Goal: Information Seeking & Learning: Learn about a topic

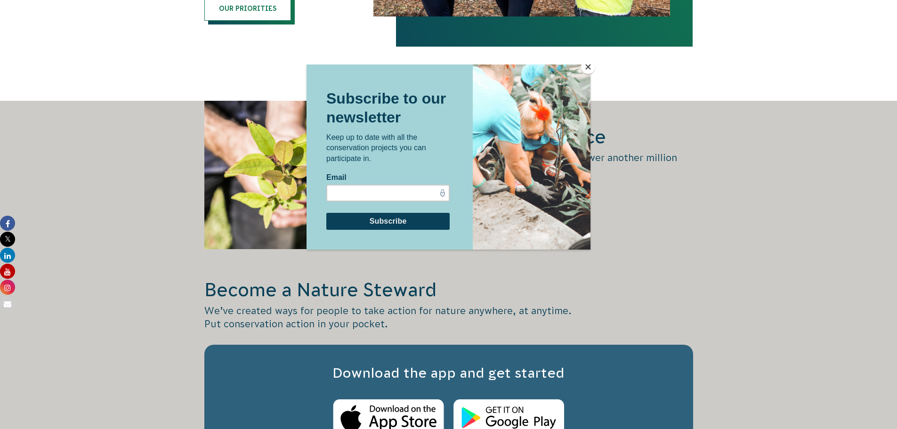
scroll to position [1318, 0]
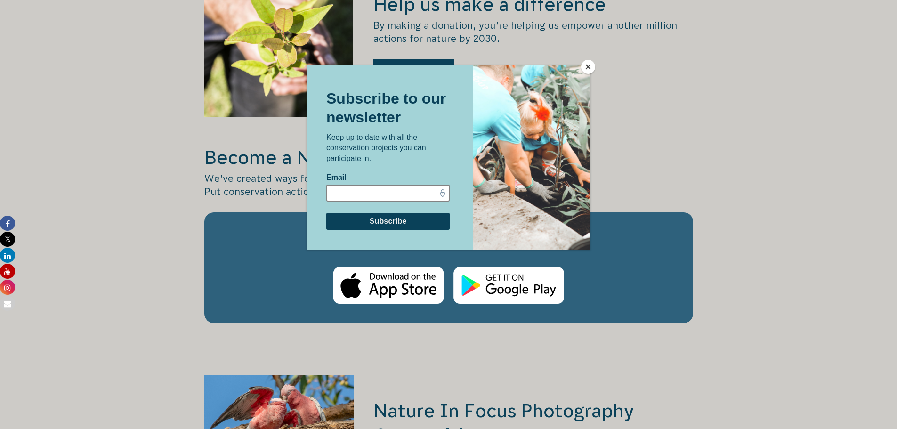
click at [339, 192] on input "Email" at bounding box center [387, 192] width 123 height 17
type input "tashjoyhoward@gmail.com"
click at [386, 220] on input "Subscribe" at bounding box center [387, 220] width 123 height 17
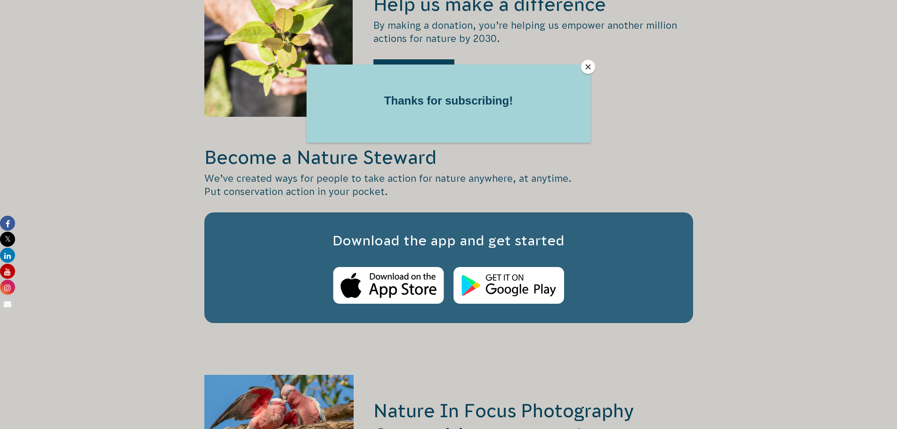
click at [584, 65] on button "Close" at bounding box center [588, 67] width 14 height 14
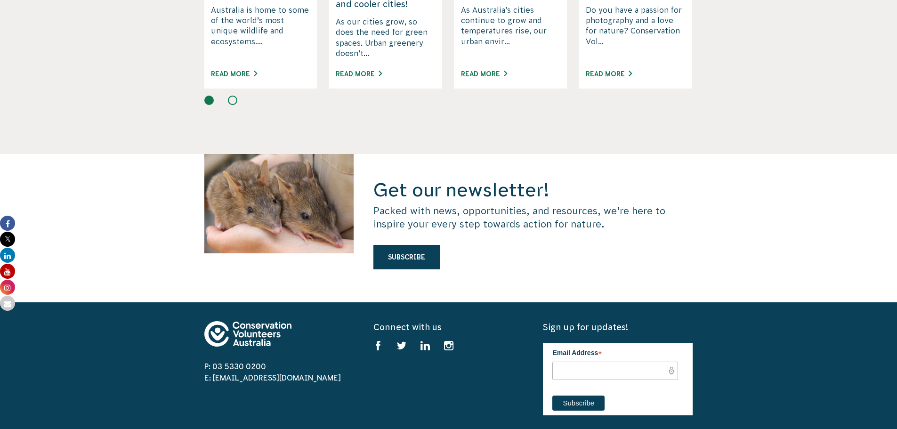
scroll to position [2448, 0]
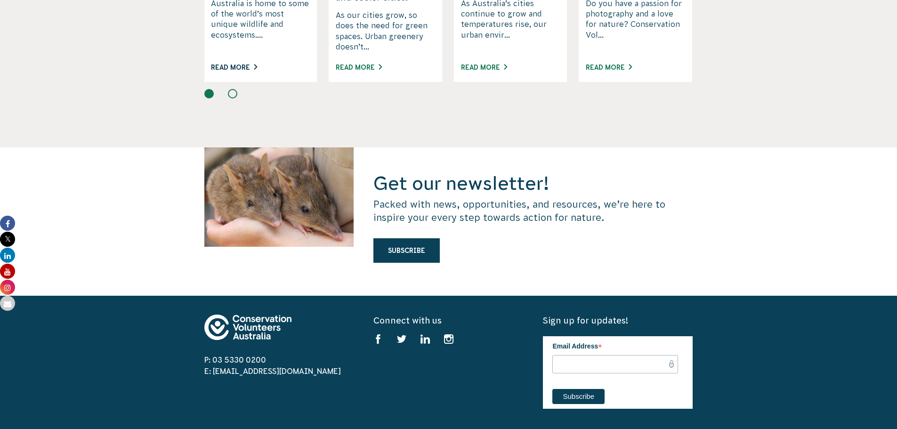
click at [233, 64] on link "Read More" at bounding box center [234, 68] width 46 height 8
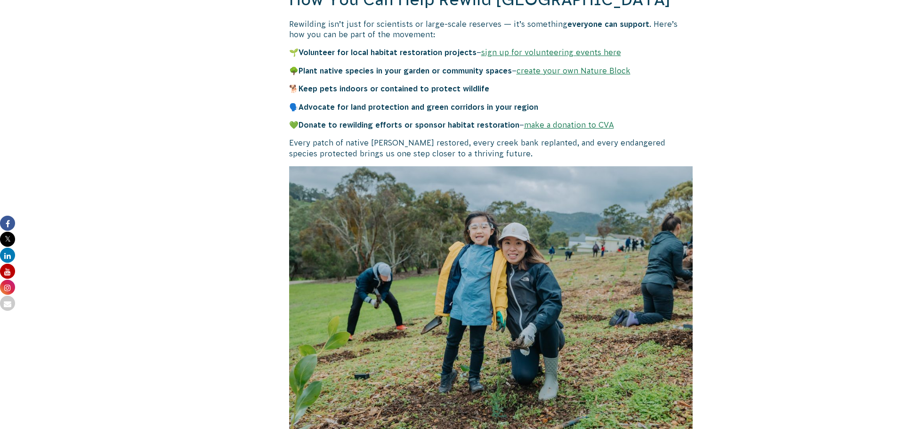
scroll to position [2354, 0]
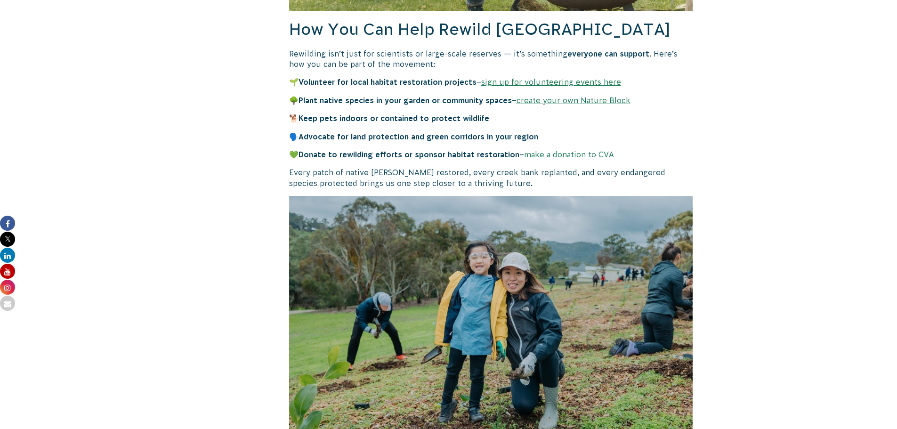
click at [596, 150] on link "make a donation to CVA" at bounding box center [569, 154] width 90 height 8
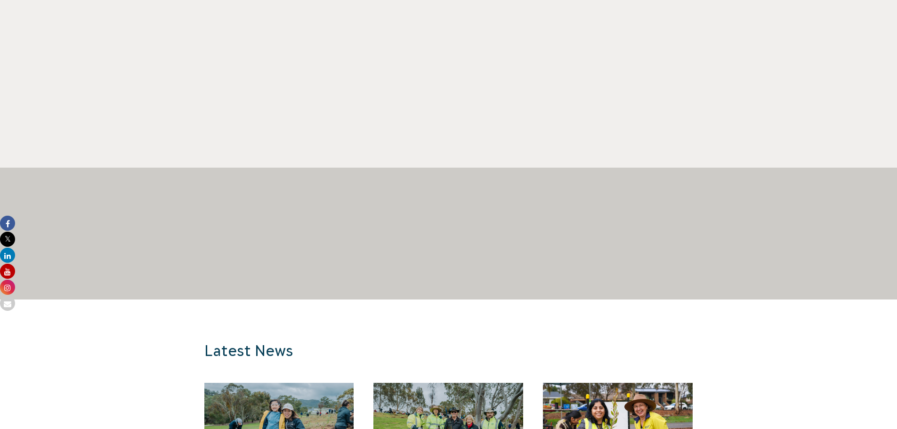
scroll to position [659, 0]
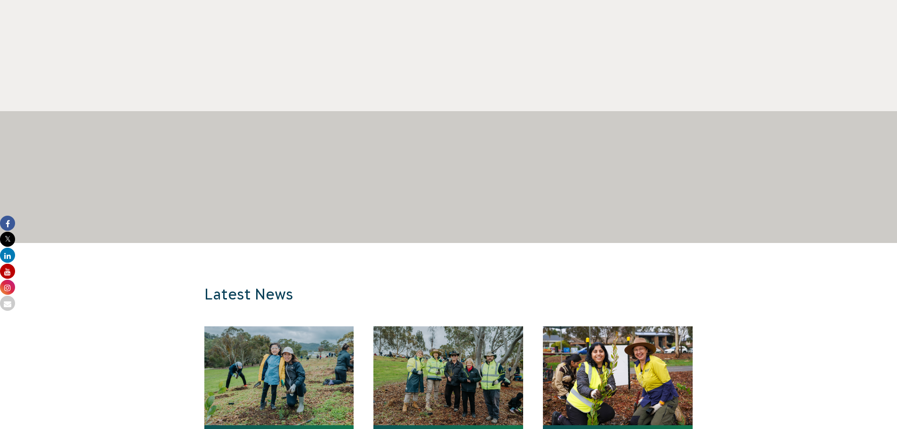
click at [773, 134] on div at bounding box center [448, 144] width 897 height 66
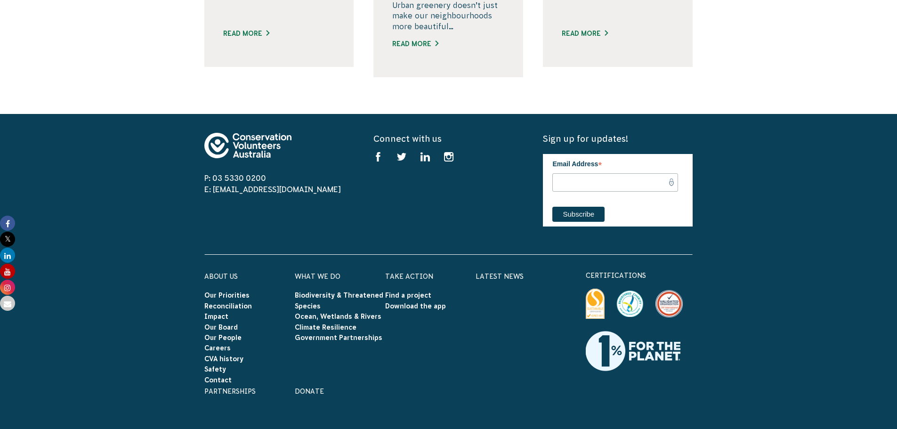
scroll to position [1271, 0]
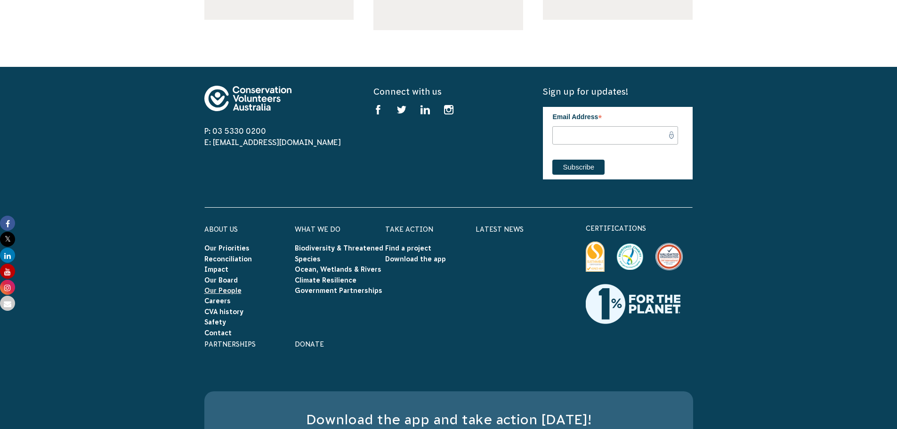
click at [222, 287] on link "Our People" at bounding box center [222, 291] width 37 height 8
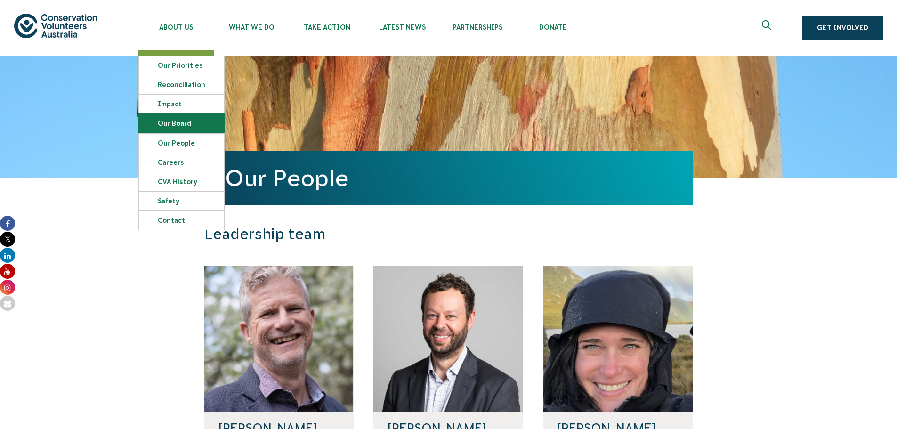
click at [169, 121] on link "Our Board" at bounding box center [181, 123] width 85 height 19
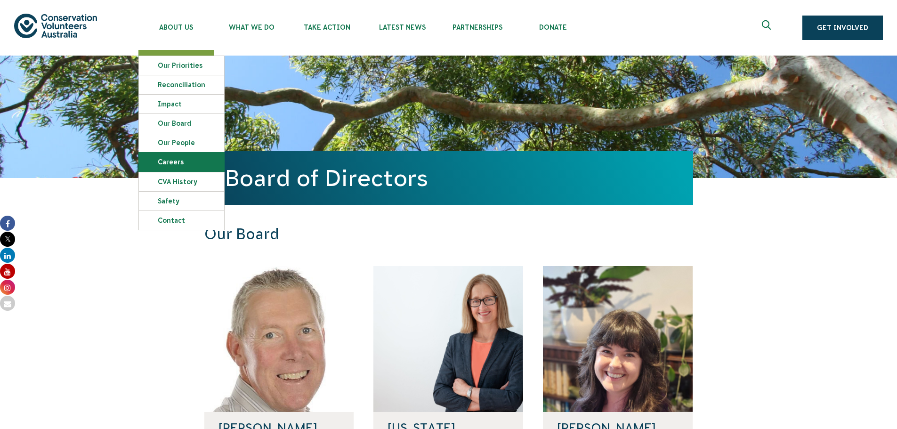
click at [179, 164] on link "Careers" at bounding box center [181, 162] width 85 height 19
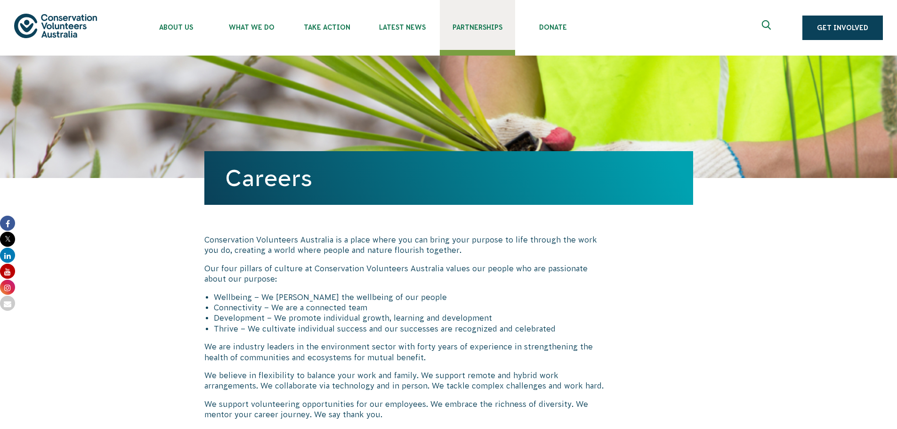
click at [466, 27] on span "Partnerships" at bounding box center [477, 28] width 75 height 8
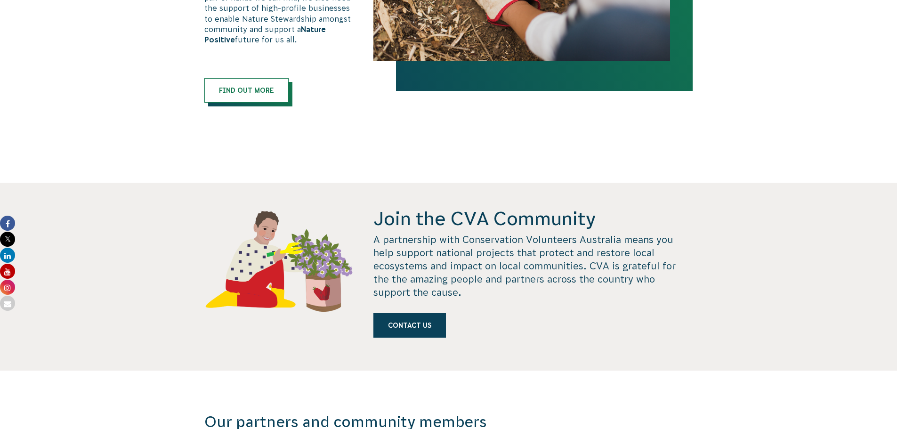
scroll to position [847, 0]
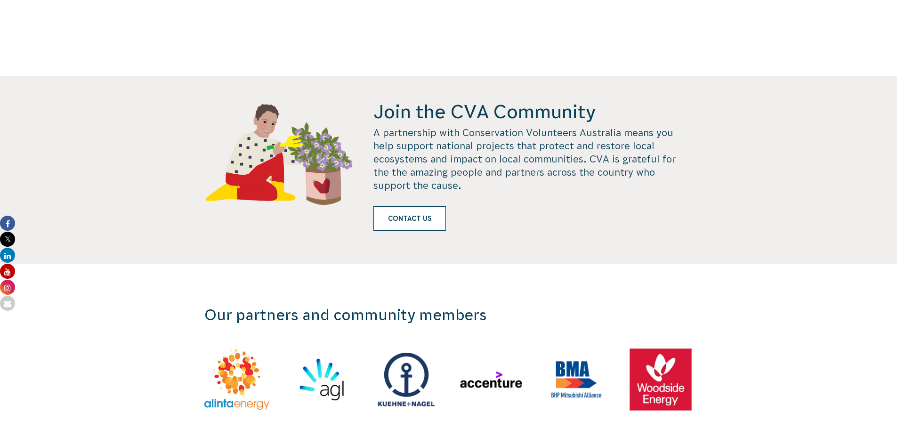
click at [412, 209] on link "Contact us" at bounding box center [409, 218] width 73 height 24
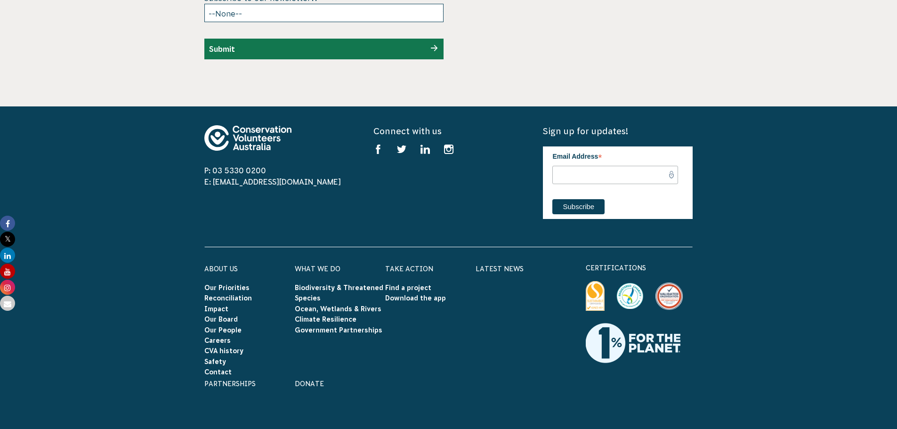
scroll to position [3031, 0]
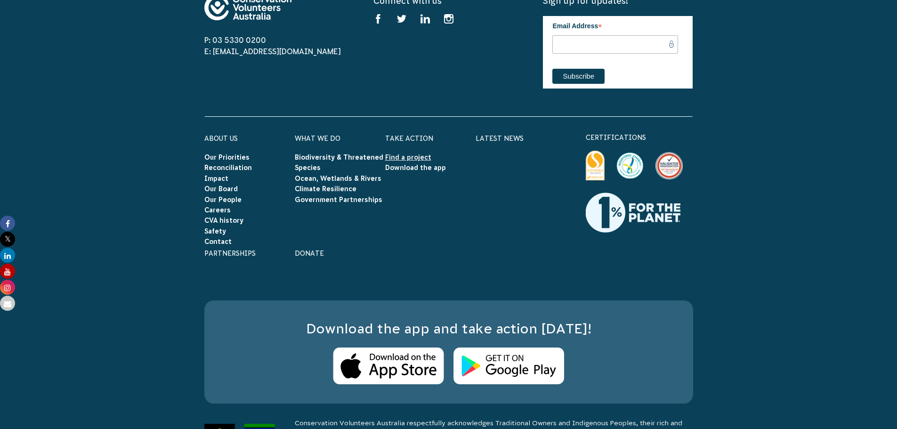
click at [413, 153] on link "Find a project" at bounding box center [408, 157] width 46 height 8
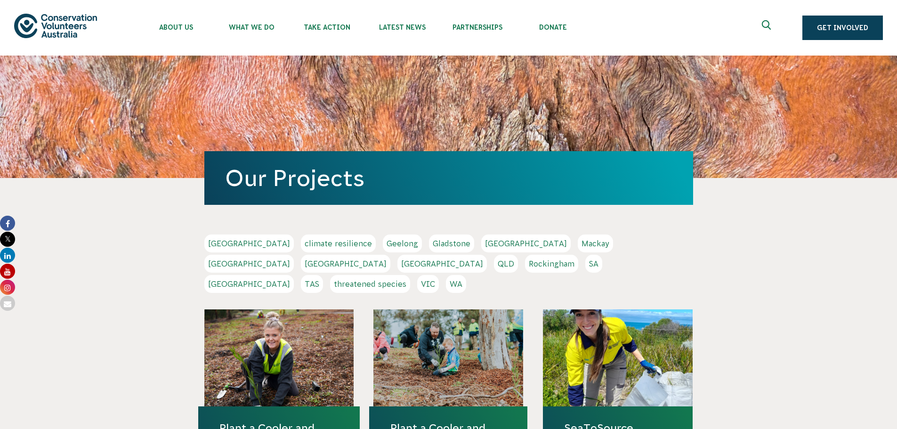
click at [585, 261] on link "SA" at bounding box center [593, 264] width 17 height 18
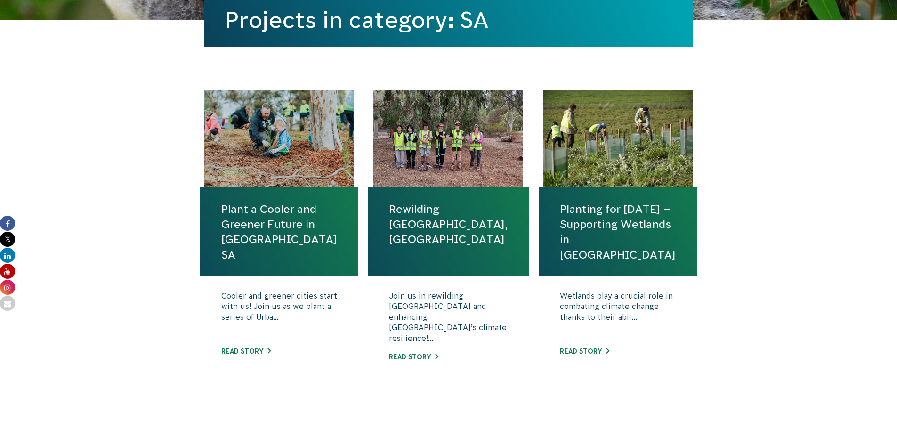
scroll to position [235, 0]
